Goal: Check status: Check status

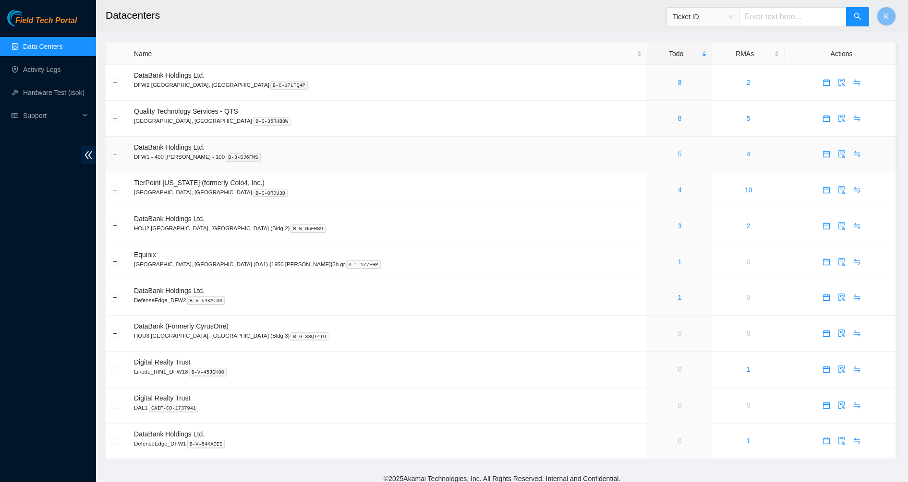
click at [678, 153] on link "5" at bounding box center [680, 154] width 4 height 8
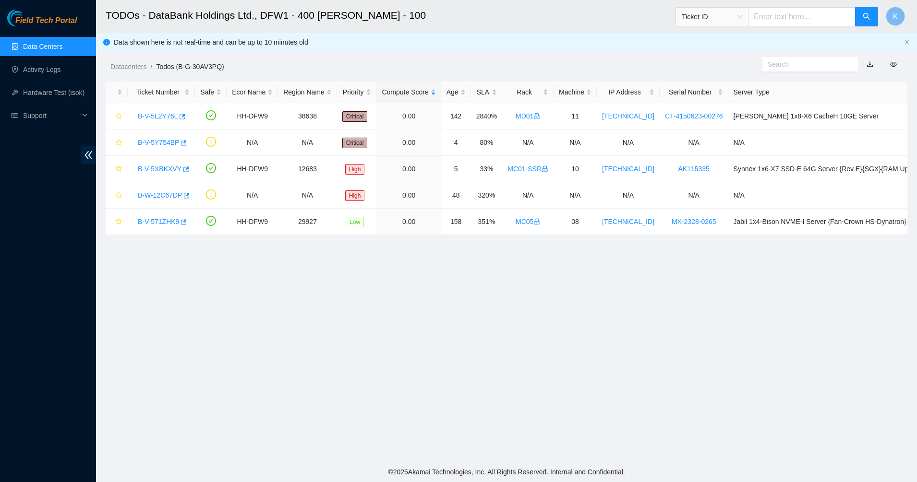
click at [785, 62] on input "text" at bounding box center [807, 64] width 78 height 11
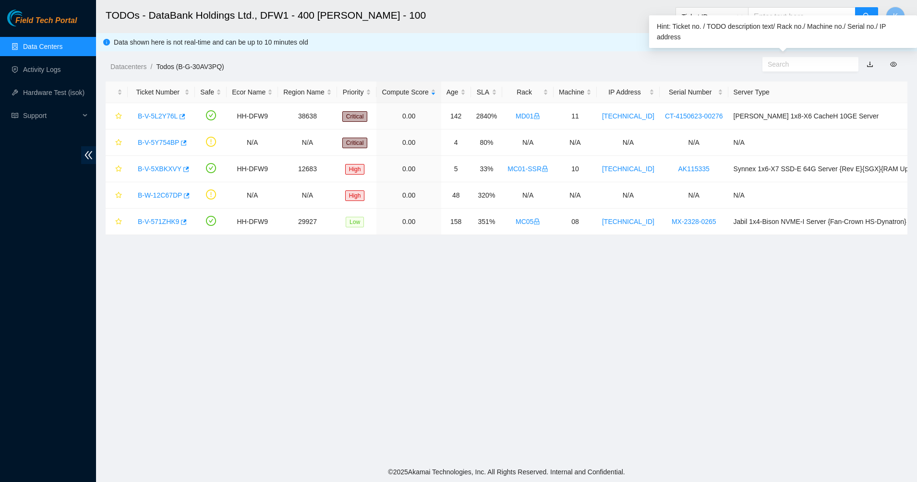
paste input "B-V-5YP8ODH"
type input "B-V-5YP8ODH"
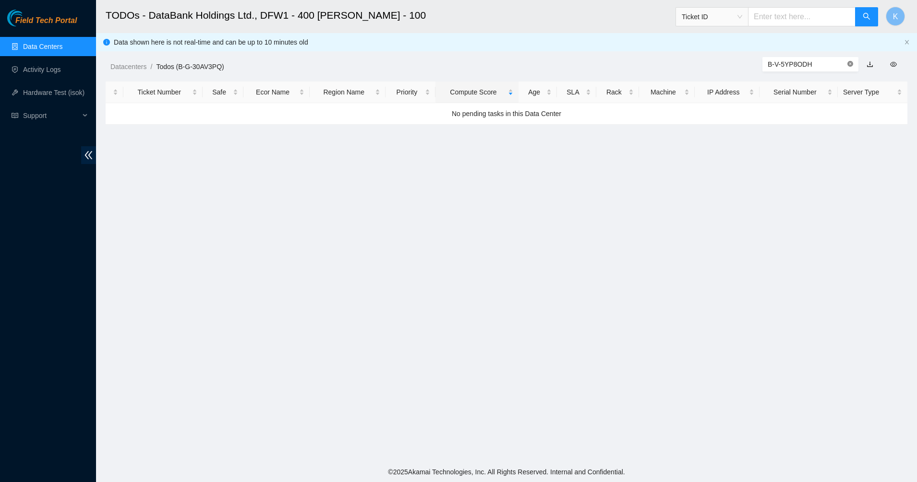
click at [850, 66] on icon "close-circle" at bounding box center [850, 64] width 6 height 6
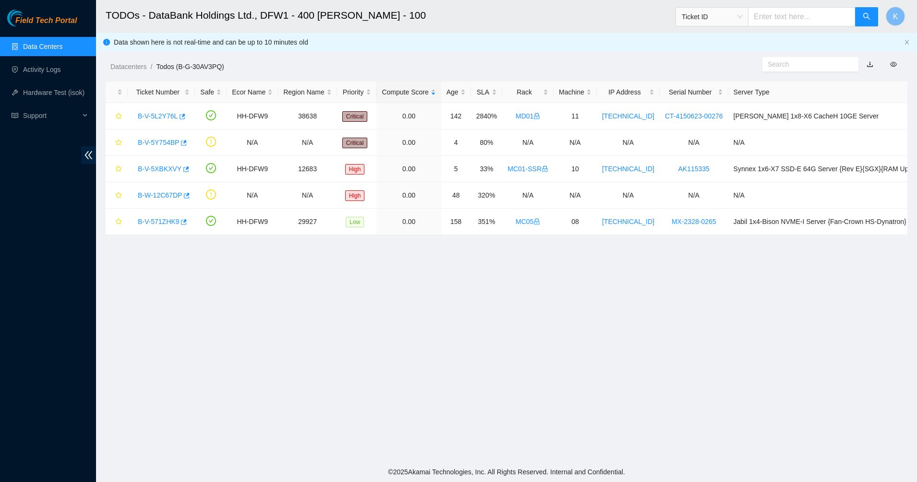
click at [806, 10] on input "text" at bounding box center [802, 16] width 108 height 19
paste input "B-V-5YP8ODH"
type input "B-V-5YP8ODH"
click at [865, 17] on icon "search" at bounding box center [867, 16] width 8 height 8
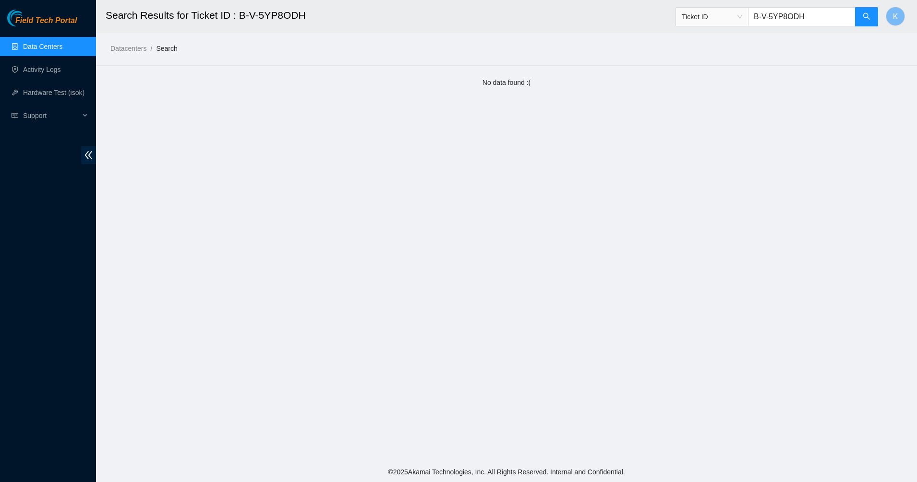
click at [816, 16] on input "B-V-5YP8ODH" at bounding box center [802, 16] width 108 height 19
drag, startPoint x: 823, startPoint y: 17, endPoint x: 732, endPoint y: 22, distance: 91.3
click at [732, 22] on span "Ticket ID B-V-5YP8ODH" at bounding box center [776, 16] width 203 height 19
click at [778, 15] on input "text" at bounding box center [802, 16] width 108 height 19
paste input "B-V-5YP8ODH"
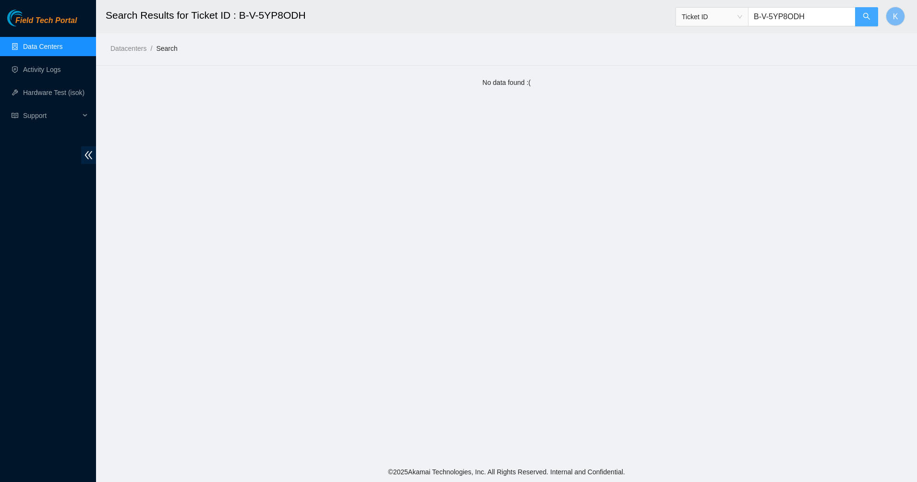
click at [859, 18] on button "button" at bounding box center [866, 16] width 23 height 19
type input "B-V-5YP8ODH"
drag, startPoint x: 607, startPoint y: 135, endPoint x: 654, endPoint y: 110, distance: 53.7
click at [609, 134] on main "Search Results for Ticket ID : B-V-5YP8ODH Ticket ID B-V-5YP8ODH K Datacenters …" at bounding box center [506, 231] width 821 height 462
